Goal: Information Seeking & Learning: Check status

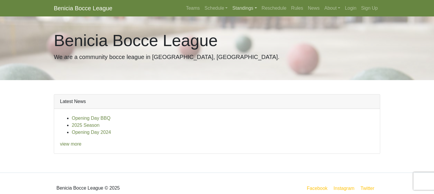
click at [242, 13] on link "Standings" at bounding box center [244, 8] width 29 height 12
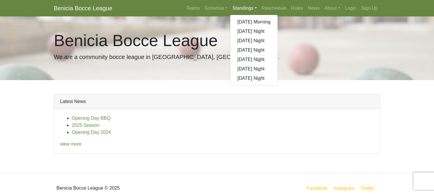
click at [375, 80] on div "Benicia Bocce League We are a community bocce league in [GEOGRAPHIC_DATA], [GEO…" at bounding box center [216, 48] width 335 height 64
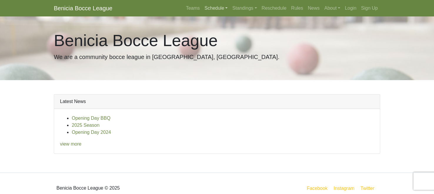
click at [202, 14] on link "Schedule" at bounding box center [216, 8] width 28 height 12
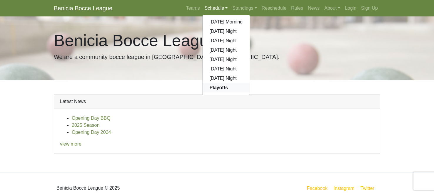
click at [209, 90] on strong "Playoffs" at bounding box center [218, 87] width 18 height 5
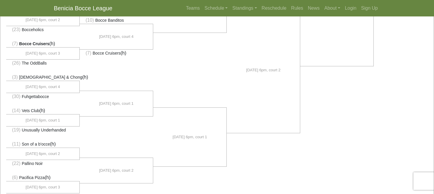
scroll to position [267, 0]
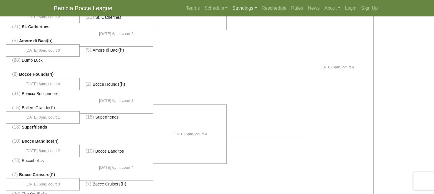
click at [239, 12] on link "Standings" at bounding box center [244, 8] width 29 height 12
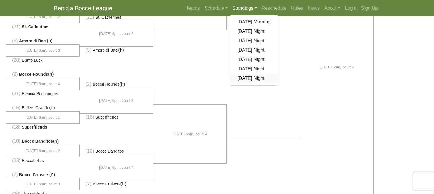
click at [245, 83] on link "[DATE] Night" at bounding box center [253, 78] width 47 height 9
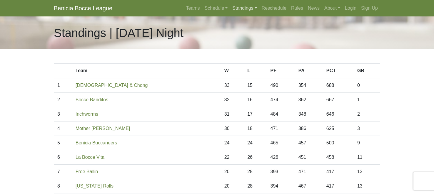
click at [237, 12] on link "Standings" at bounding box center [244, 8] width 29 height 12
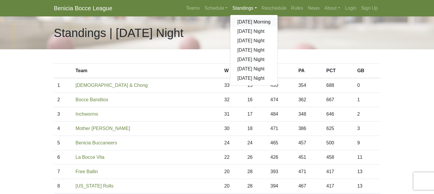
click at [244, 27] on link "[DATE] Morning" at bounding box center [253, 21] width 47 height 9
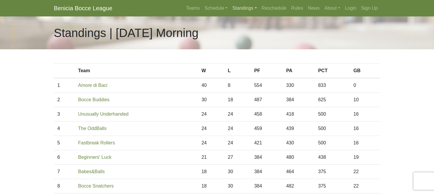
click at [237, 11] on link "Standings" at bounding box center [244, 8] width 29 height 12
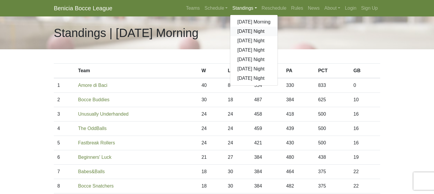
click at [242, 36] on link "[DATE] Night" at bounding box center [253, 31] width 47 height 9
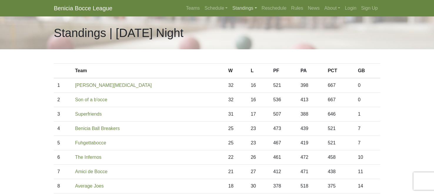
click at [234, 11] on link "Standings" at bounding box center [244, 8] width 29 height 12
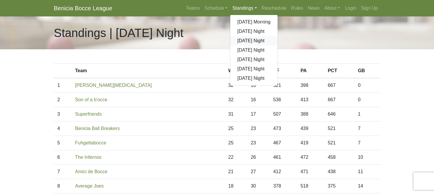
click at [239, 46] on link "[DATE] Night" at bounding box center [253, 40] width 47 height 9
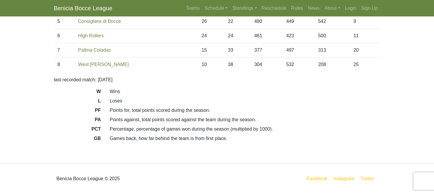
scroll to position [149, 0]
click at [235, 12] on link "Standings" at bounding box center [244, 8] width 29 height 12
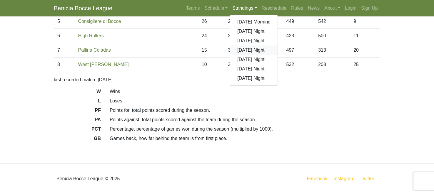
click at [242, 55] on link "[DATE] Night" at bounding box center [253, 50] width 47 height 9
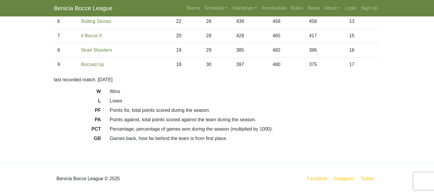
scroll to position [150, 0]
click at [235, 13] on link "Standings" at bounding box center [244, 8] width 29 height 12
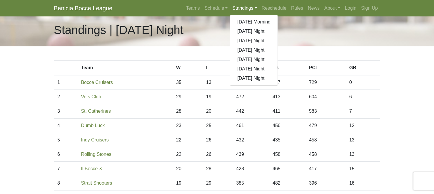
scroll to position [0, 0]
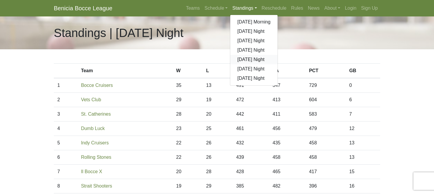
click at [245, 64] on link "[DATE] Night" at bounding box center [253, 59] width 47 height 9
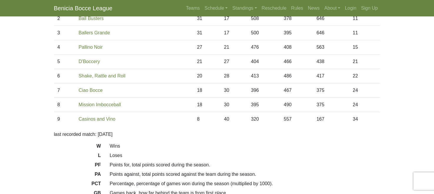
scroll to position [83, 0]
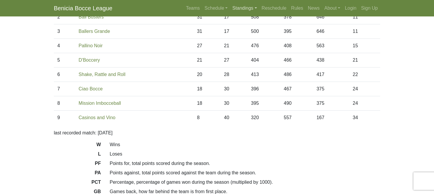
click at [247, 13] on link "Standings" at bounding box center [244, 8] width 29 height 12
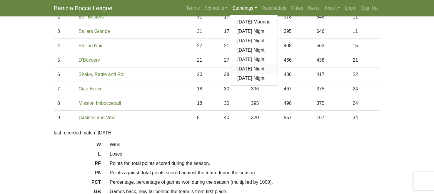
click at [250, 74] on link "[DATE] Night" at bounding box center [253, 68] width 47 height 9
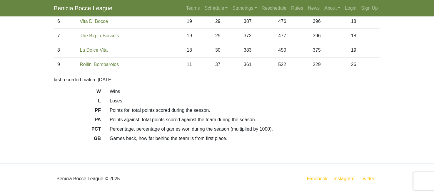
scroll to position [199, 0]
click at [239, 13] on link "Standings" at bounding box center [244, 8] width 29 height 12
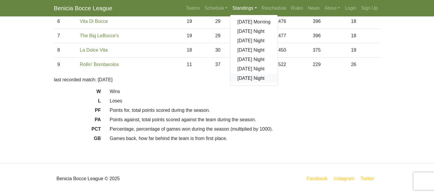
click at [238, 83] on link "[DATE] Night" at bounding box center [253, 78] width 47 height 9
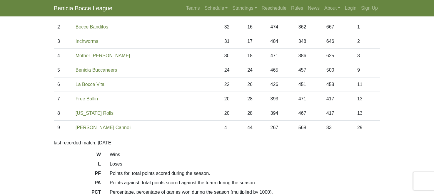
scroll to position [73, 0]
click at [202, 12] on link "Schedule" at bounding box center [216, 8] width 28 height 12
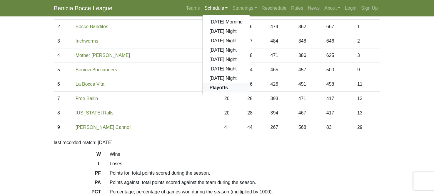
click at [209, 90] on strong "Playoffs" at bounding box center [218, 87] width 18 height 5
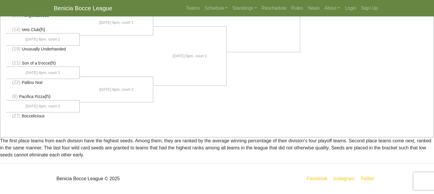
scroll to position [627, 0]
